Goal: Information Seeking & Learning: Compare options

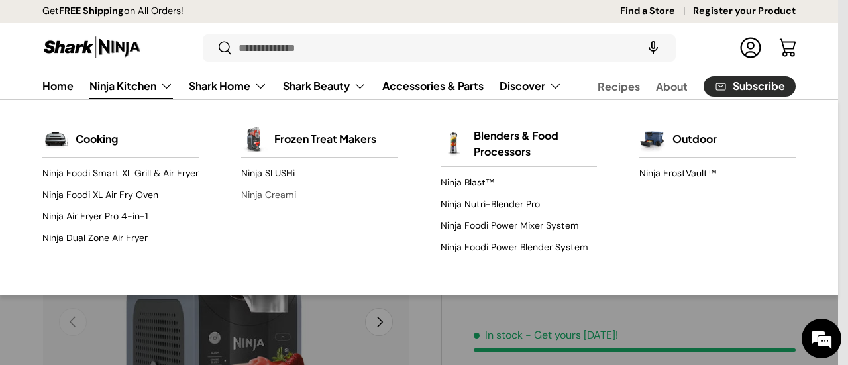
click at [286, 193] on link "Ninja Creami" at bounding box center [319, 194] width 156 height 21
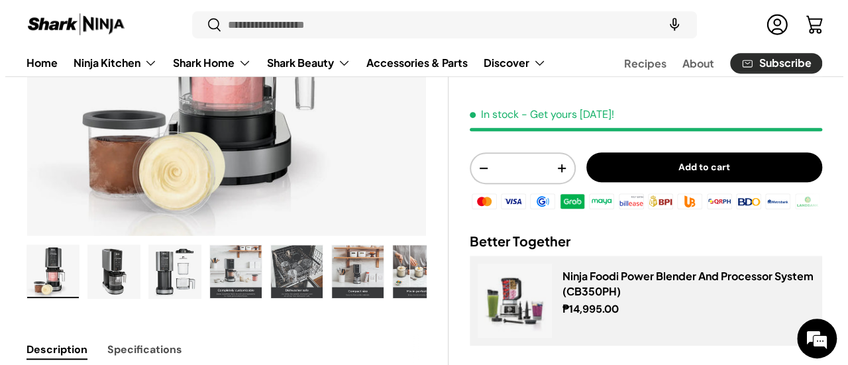
scroll to position [199, 0]
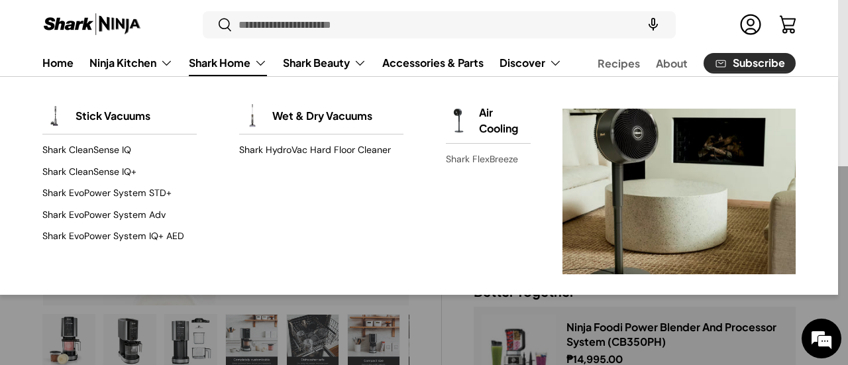
click at [482, 149] on link "Shark FlexBreeze" at bounding box center [488, 159] width 85 height 21
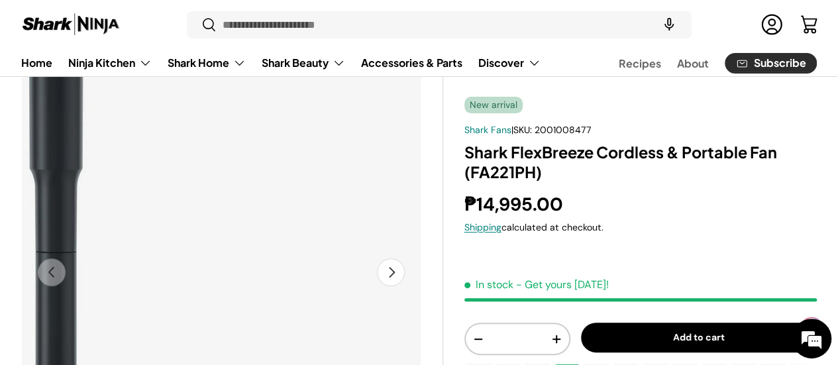
click at [325, 340] on img "Gallery Viewer" at bounding box center [221, 272] width 400 height 400
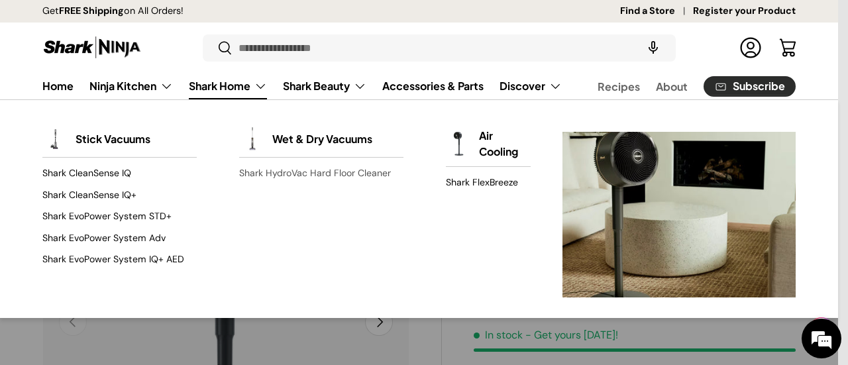
click at [333, 172] on link "Shark HydroVac Hard Floor Cleaner" at bounding box center [321, 173] width 164 height 21
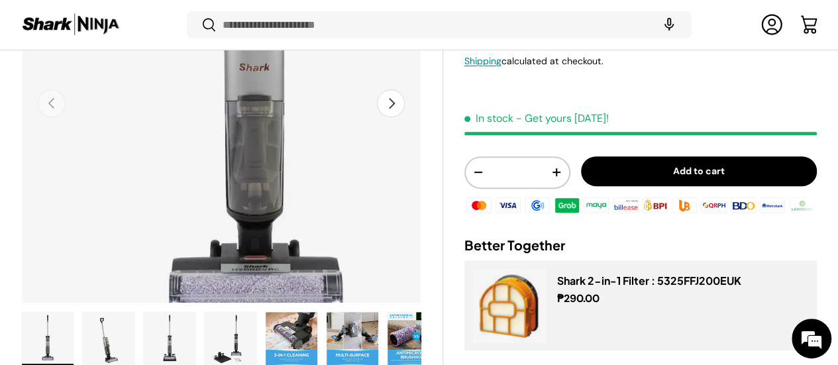
scroll to position [262, 0]
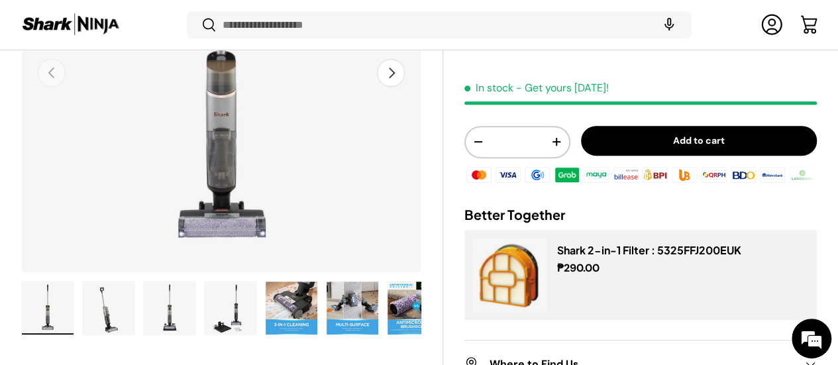
click at [134, 284] on img "Gallery Viewer" at bounding box center [109, 308] width 52 height 53
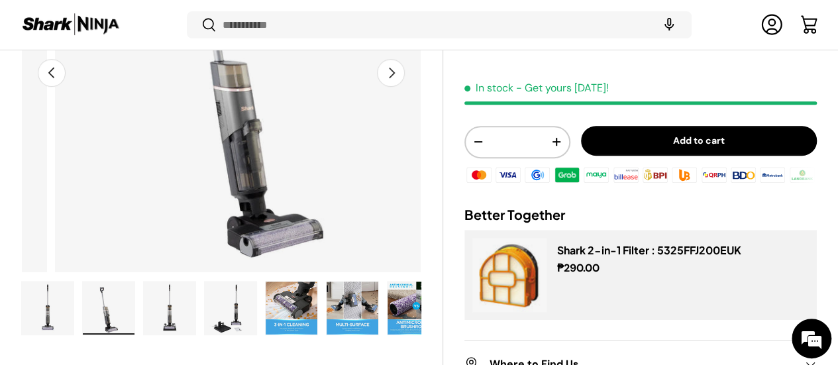
click at [184, 290] on img "Gallery Viewer" at bounding box center [170, 308] width 52 height 53
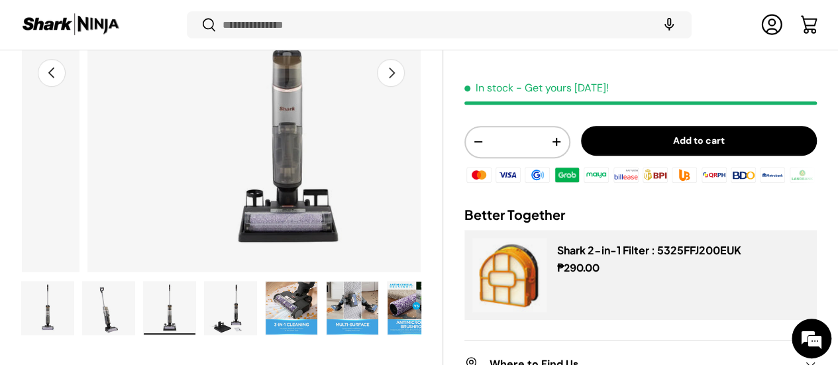
click at [256, 285] on img "Gallery Viewer" at bounding box center [231, 308] width 52 height 53
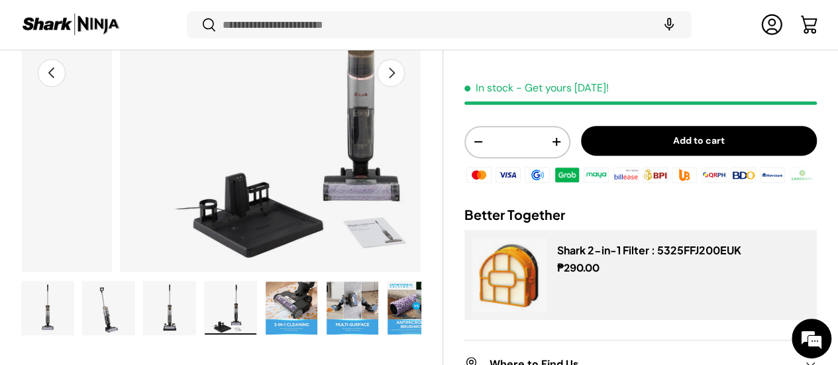
click at [307, 284] on img "Gallery Viewer" at bounding box center [292, 308] width 52 height 53
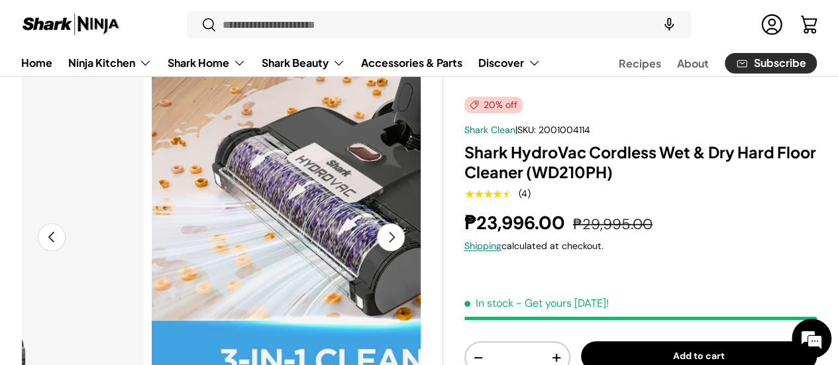
scroll to position [0, 0]
